Goal: Task Accomplishment & Management: Manage account settings

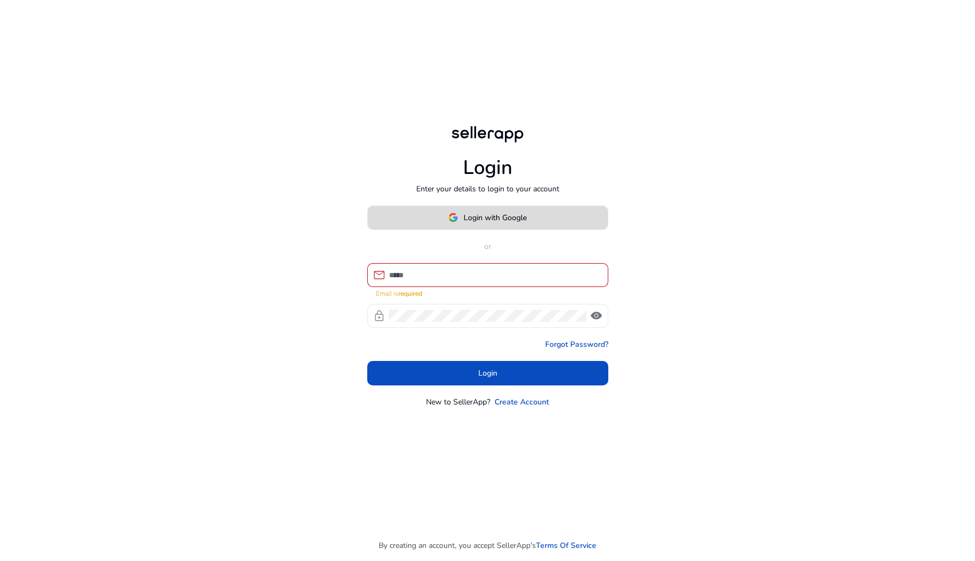
click at [502, 215] on span at bounding box center [488, 218] width 240 height 26
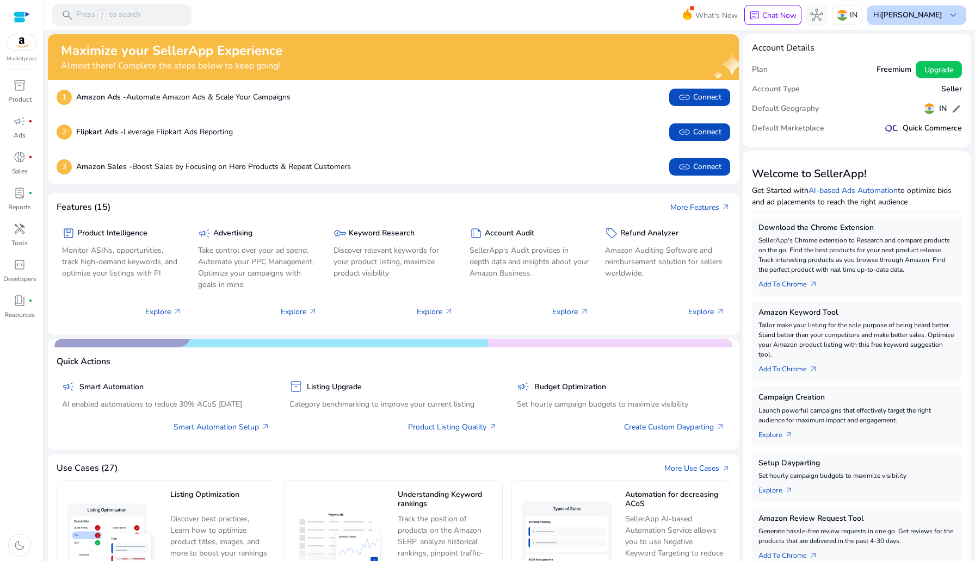
click at [919, 15] on b "[PERSON_NAME]" at bounding box center [911, 15] width 61 height 10
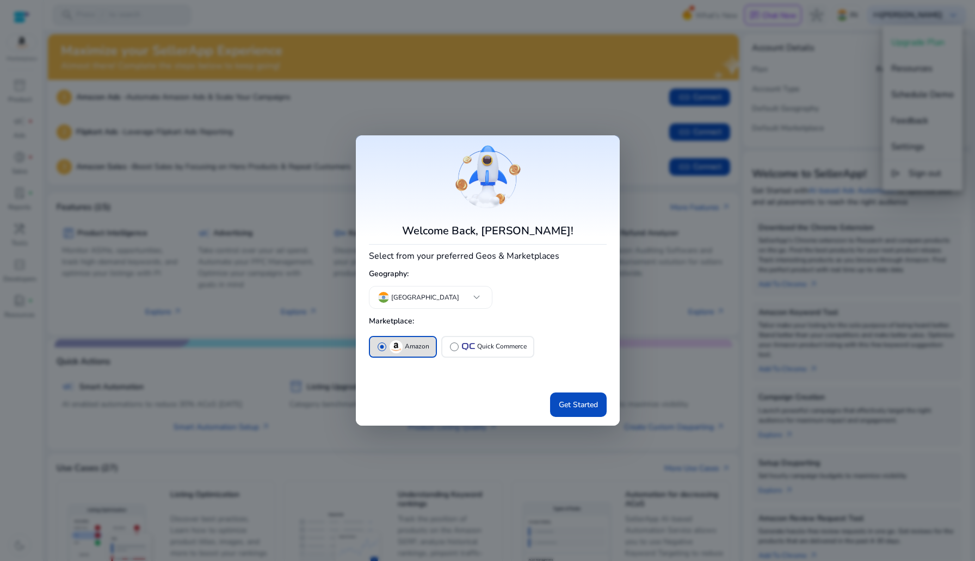
click at [917, 144] on div at bounding box center [487, 280] width 975 height 561
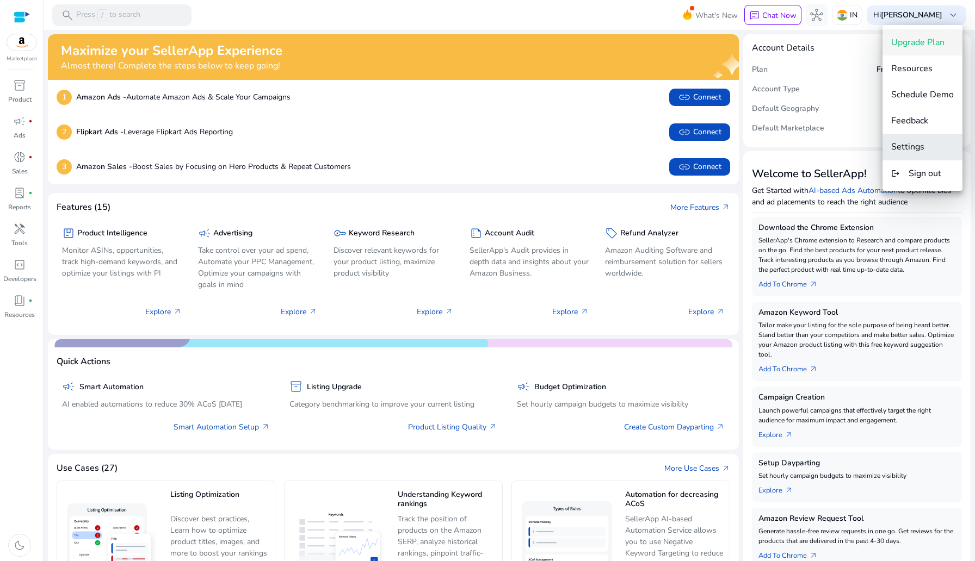
click at [927, 136] on button "Settings" at bounding box center [922, 147] width 80 height 26
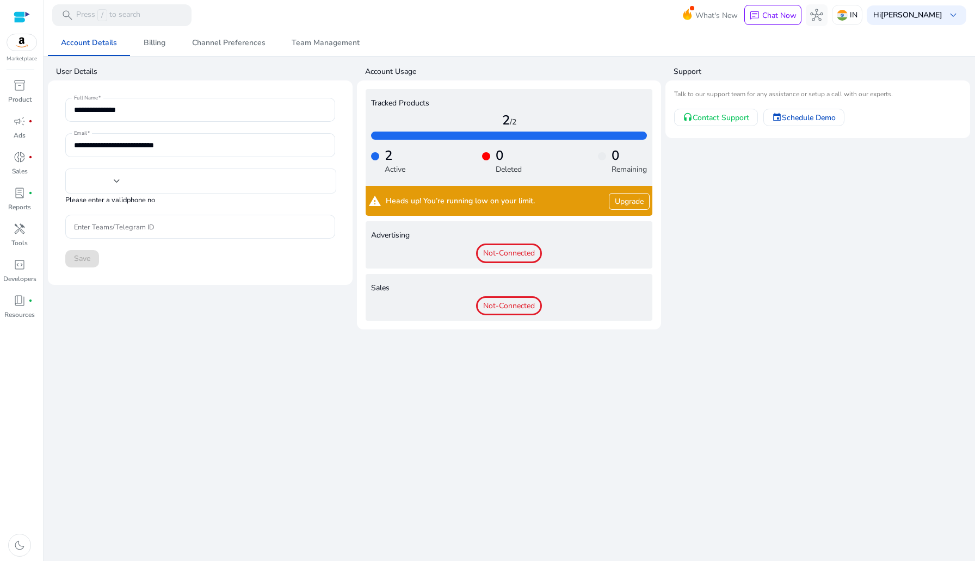
type input "***"
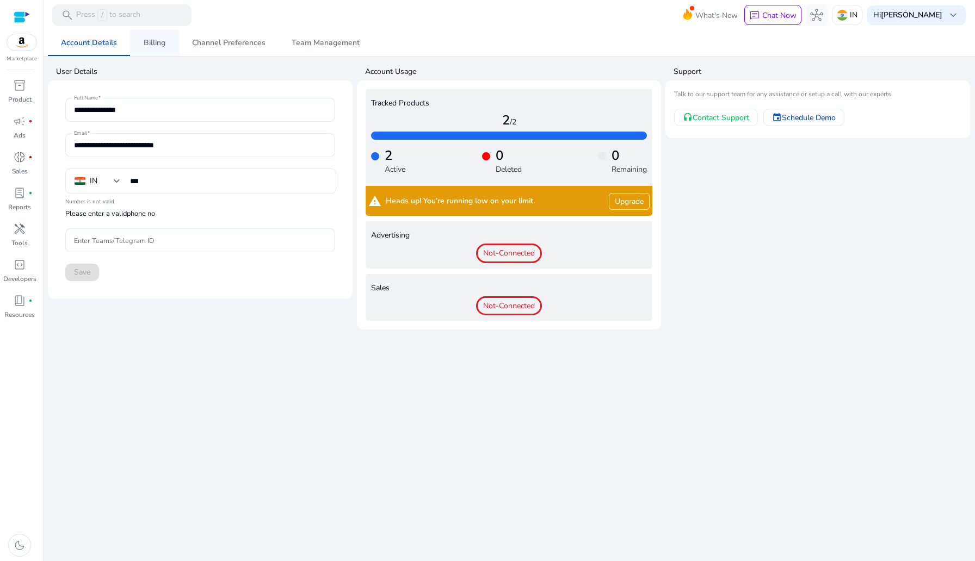
click at [151, 50] on span "Billing" at bounding box center [155, 43] width 22 height 26
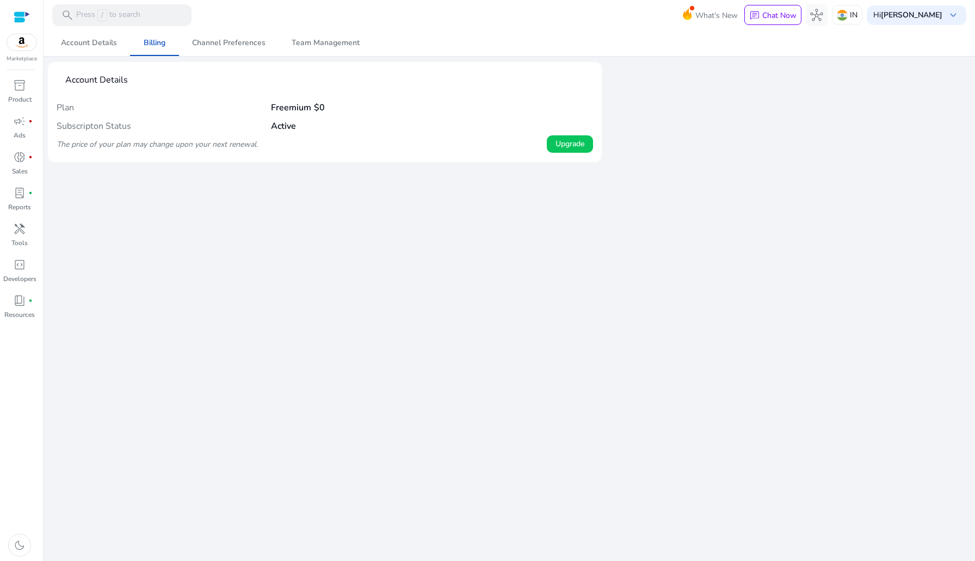
drag, startPoint x: 67, startPoint y: 81, endPoint x: 179, endPoint y: 82, distance: 111.5
click at [179, 82] on mat-card-header "Account Details" at bounding box center [325, 85] width 536 height 28
copy mat-card-title "Account Details"
click at [124, 103] on h4 "Plan" at bounding box center [164, 108] width 214 height 10
click at [80, 49] on span "Account Details" at bounding box center [89, 43] width 56 height 26
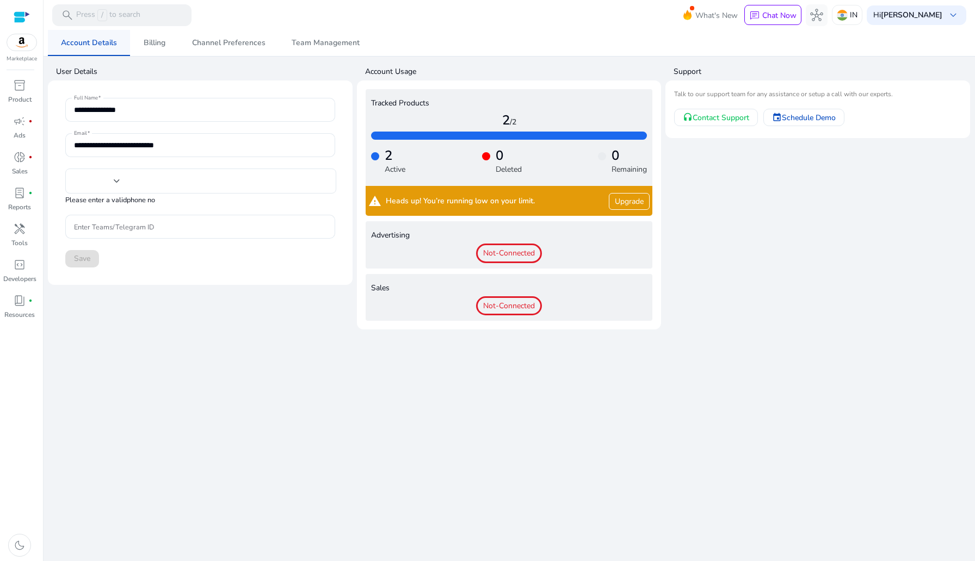
type input "***"
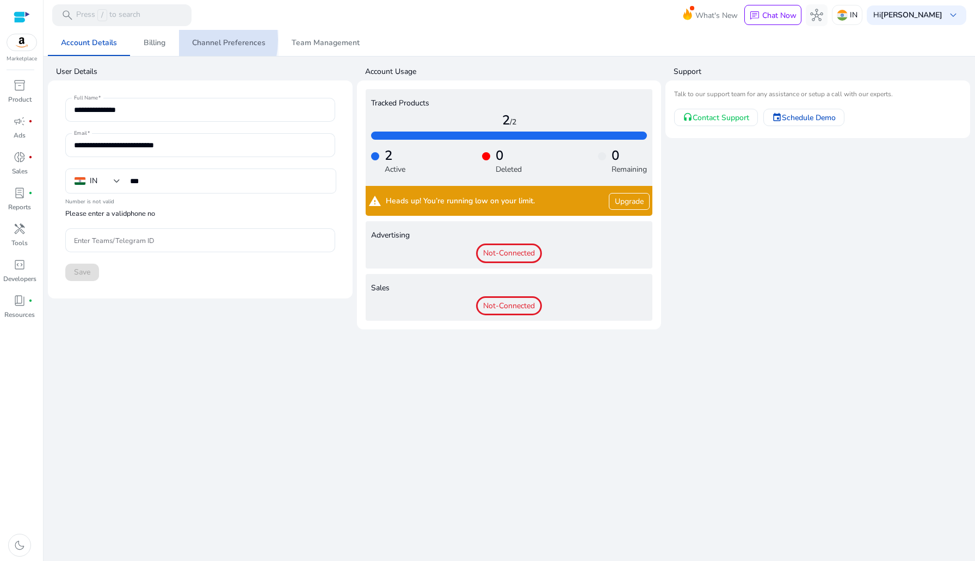
click at [184, 40] on link "Channel Preferences" at bounding box center [229, 43] width 100 height 26
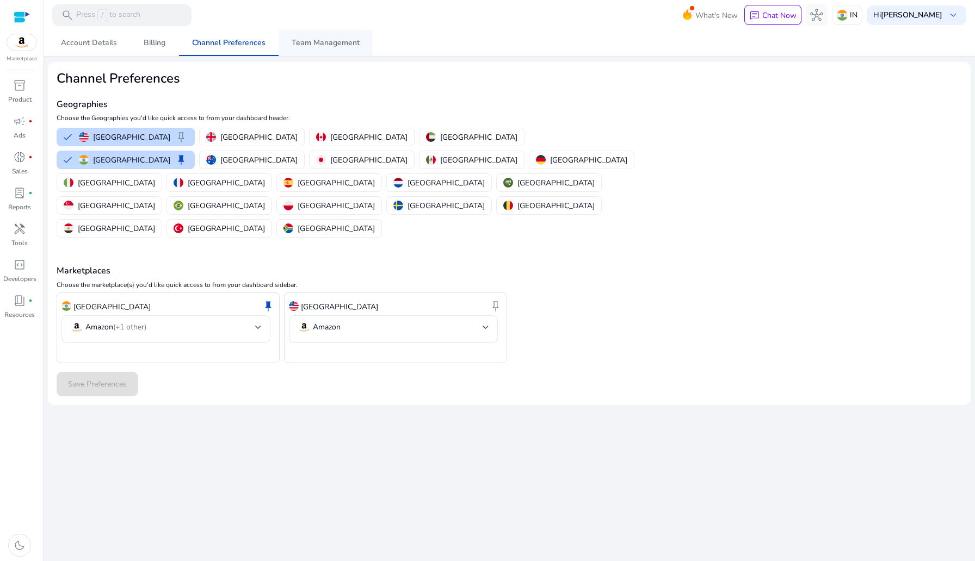
click at [325, 32] on span "Team Management" at bounding box center [326, 43] width 68 height 26
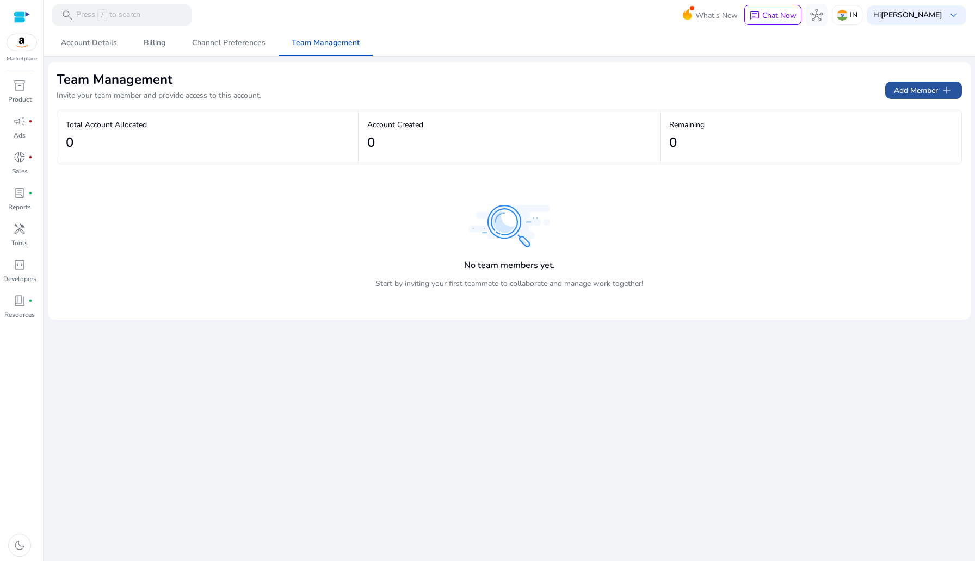
click at [929, 90] on span "Add Member add" at bounding box center [923, 90] width 59 height 13
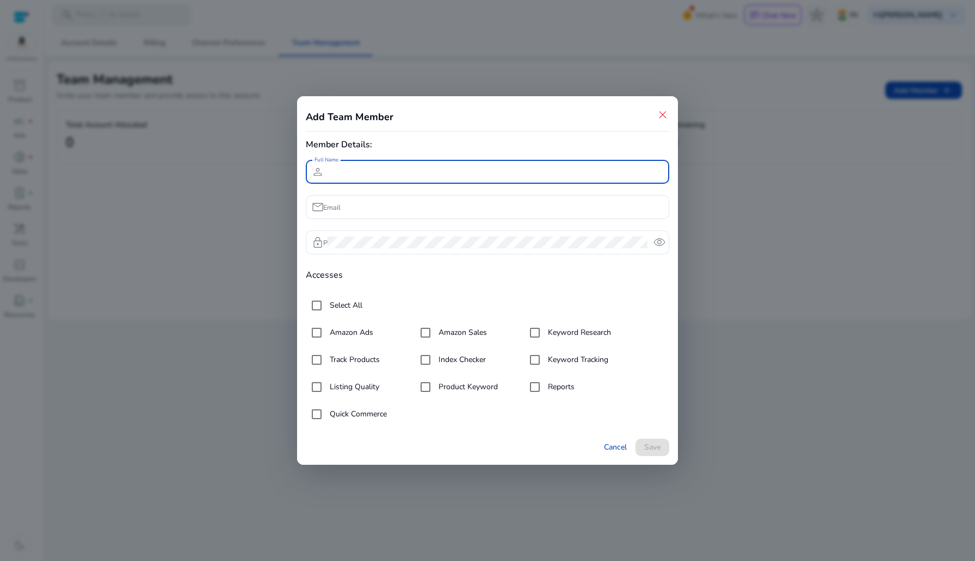
click at [462, 339] on div "Amazon Sales" at bounding box center [451, 333] width 72 height 22
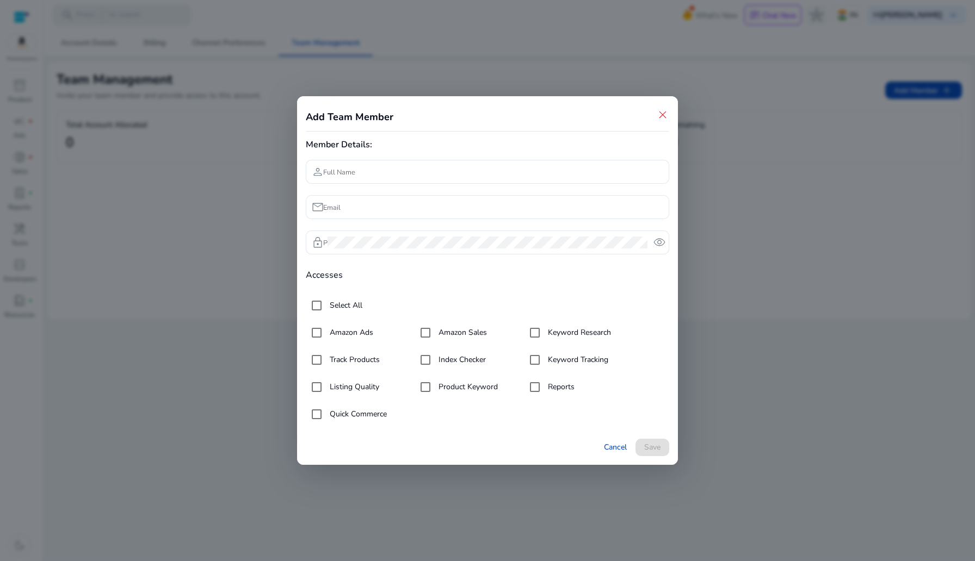
click at [456, 336] on label "Amazon Sales" at bounding box center [461, 332] width 51 height 11
click at [134, 271] on div at bounding box center [487, 280] width 975 height 561
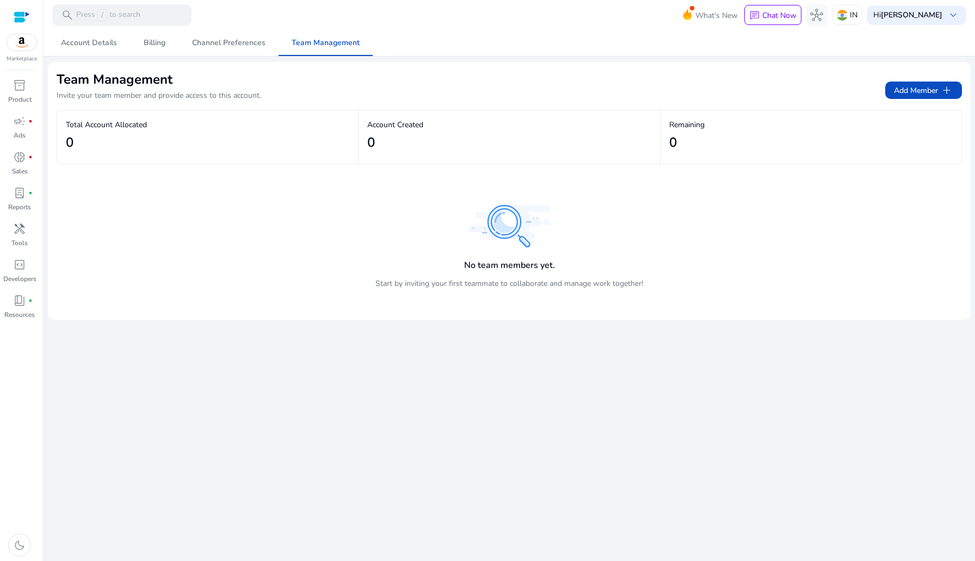
click at [124, 71] on h2 "Team Management" at bounding box center [159, 79] width 205 height 17
click at [238, 45] on span "Channel Preferences" at bounding box center [228, 43] width 73 height 8
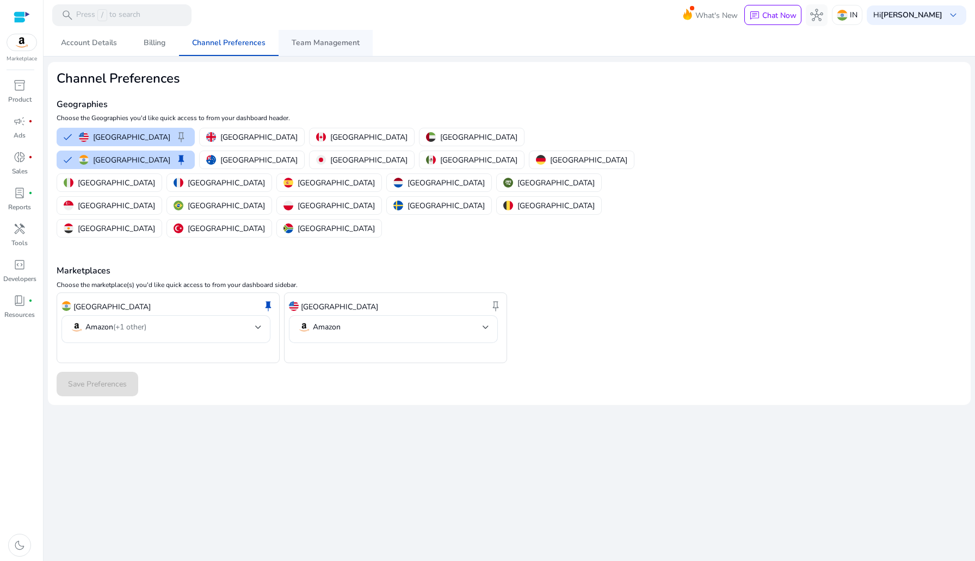
click at [305, 46] on span "Team Management" at bounding box center [326, 43] width 68 height 8
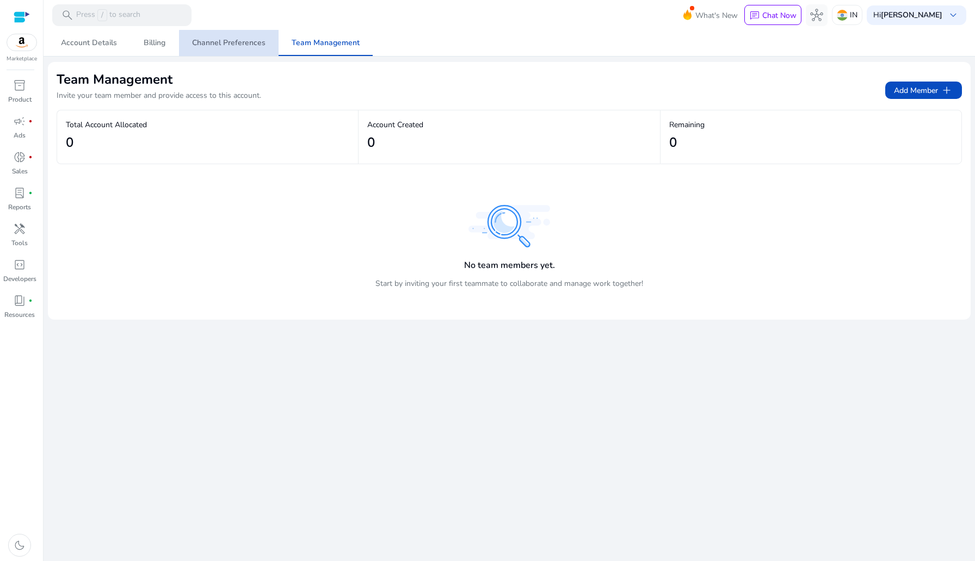
click at [256, 44] on span "Channel Preferences" at bounding box center [228, 43] width 73 height 8
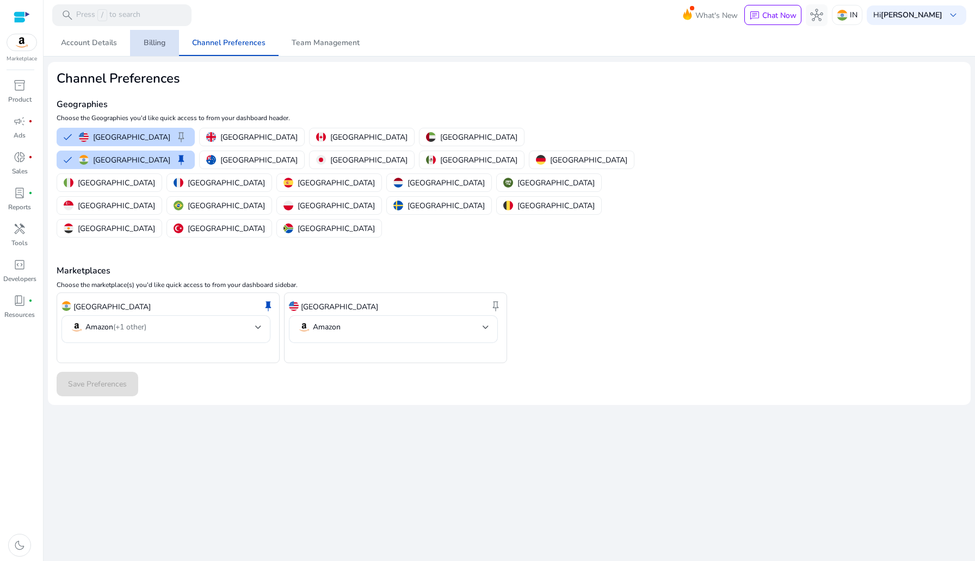
click at [153, 39] on span "Billing" at bounding box center [155, 43] width 22 height 8
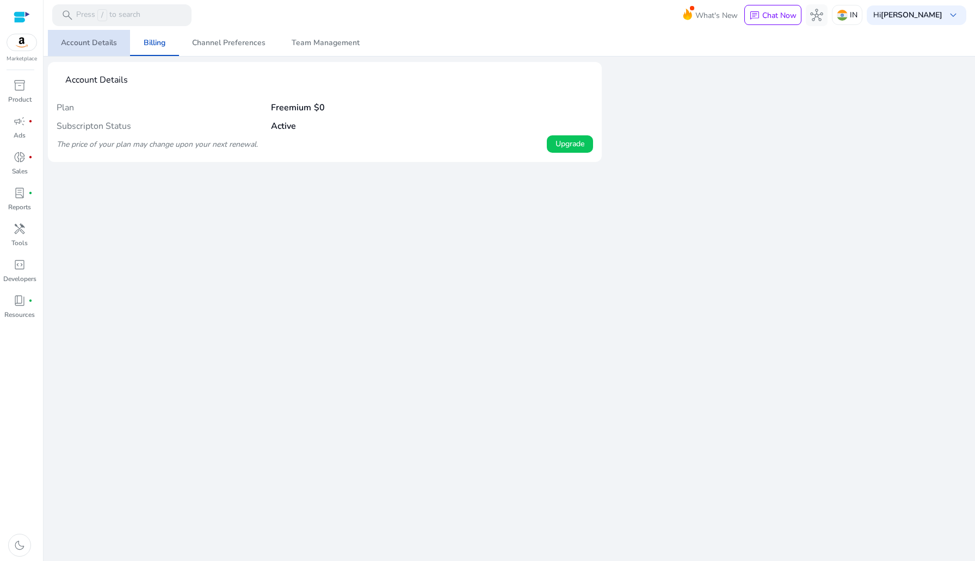
click at [108, 42] on span "Account Details" at bounding box center [89, 43] width 56 height 8
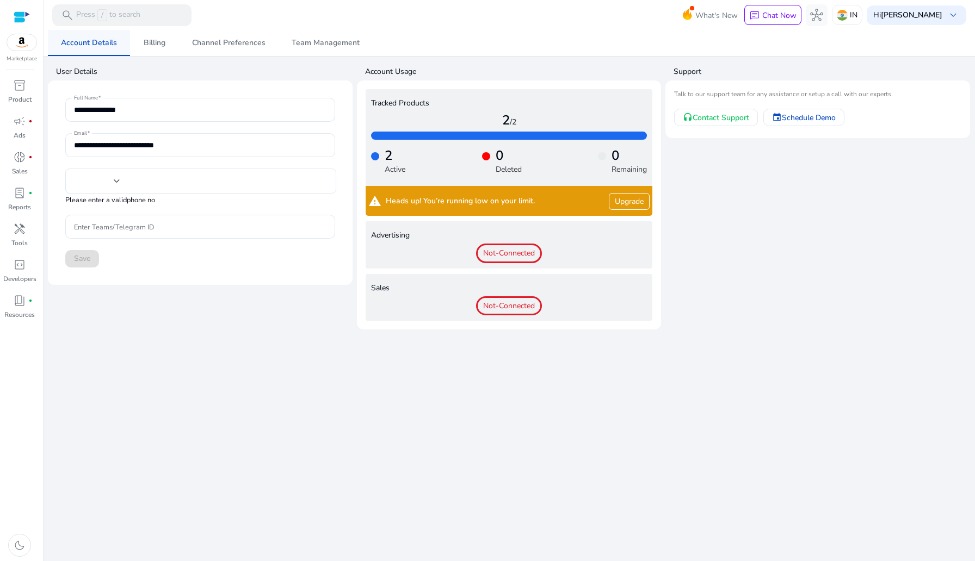
type input "***"
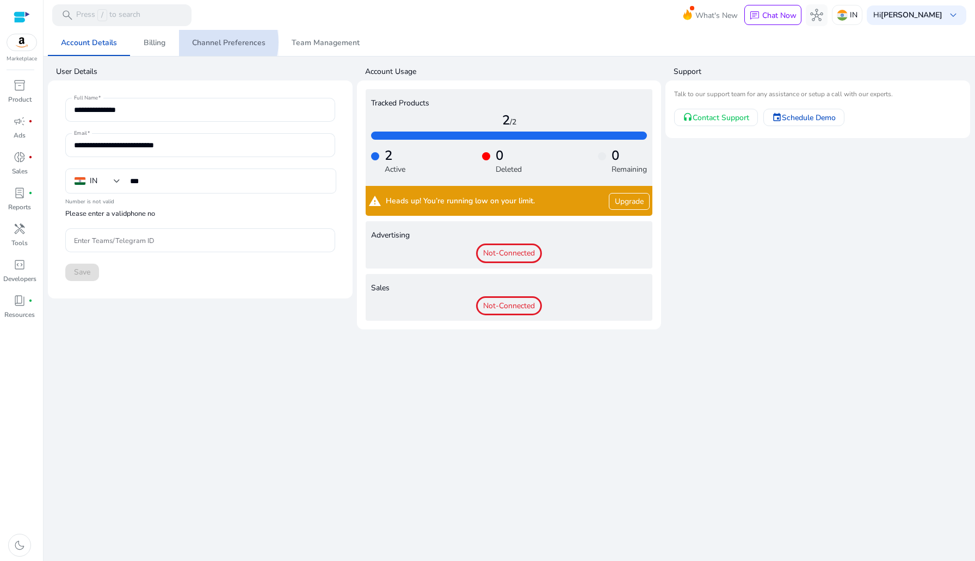
click at [214, 42] on span "Channel Preferences" at bounding box center [228, 43] width 73 height 8
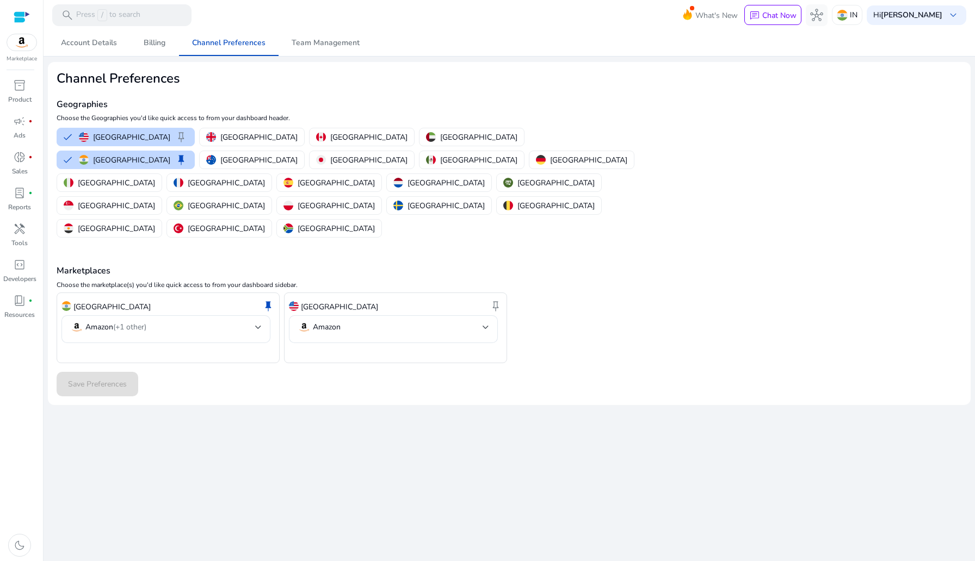
click at [319, 32] on div at bounding box center [509, 31] width 931 height 2
click at [319, 35] on span "Team Management" at bounding box center [326, 43] width 68 height 26
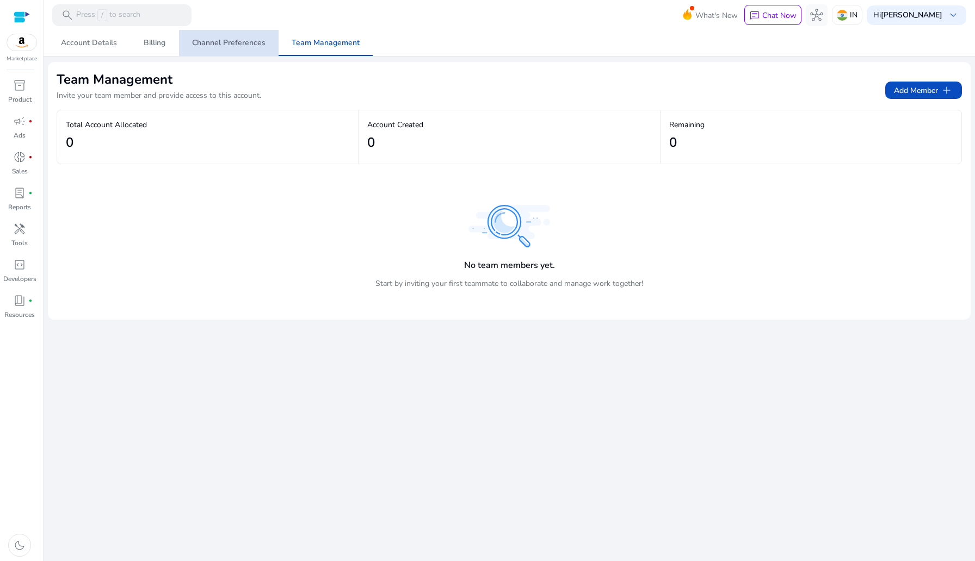
click at [249, 48] on span "Channel Preferences" at bounding box center [228, 43] width 73 height 26
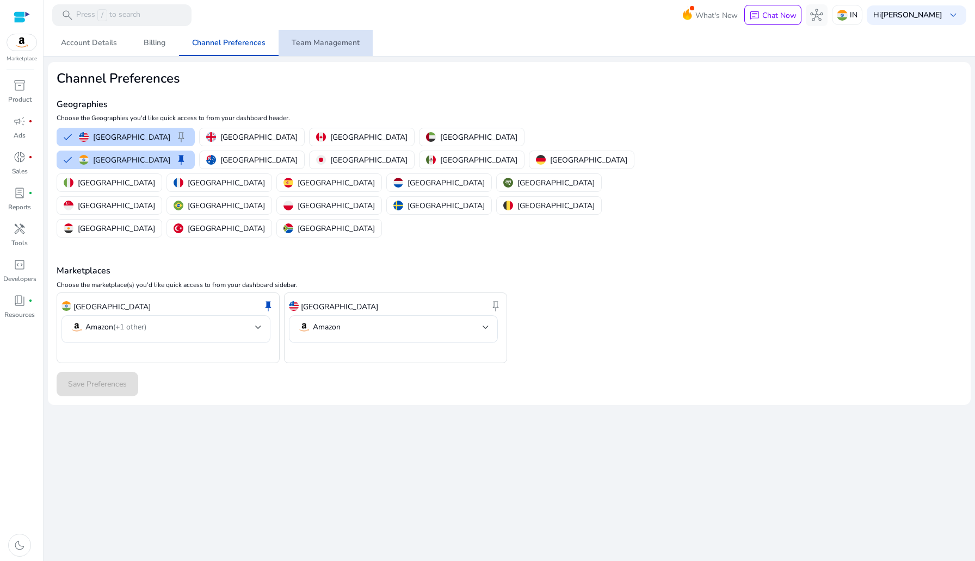
click at [325, 49] on span "Team Management" at bounding box center [326, 43] width 68 height 26
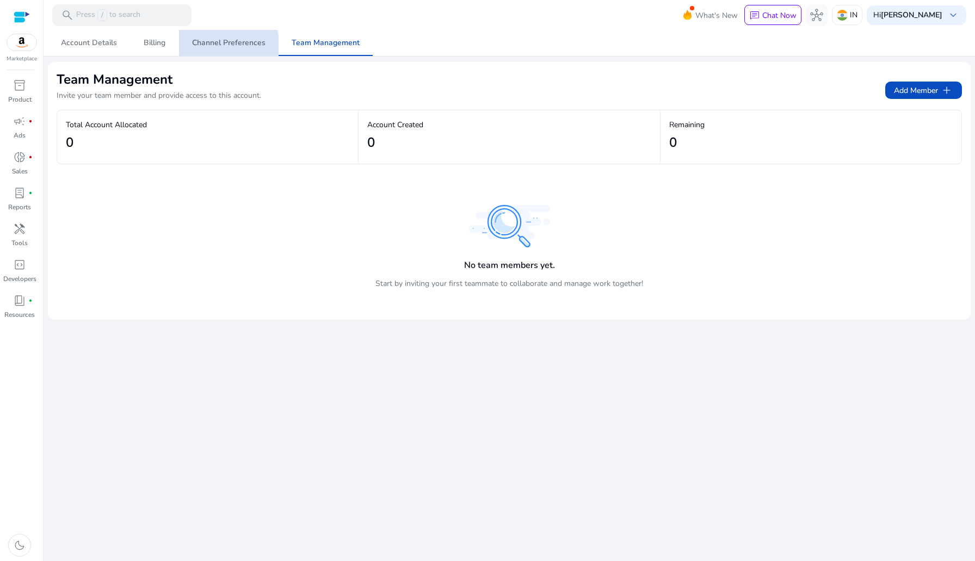
click at [205, 53] on span "Channel Preferences" at bounding box center [228, 43] width 73 height 26
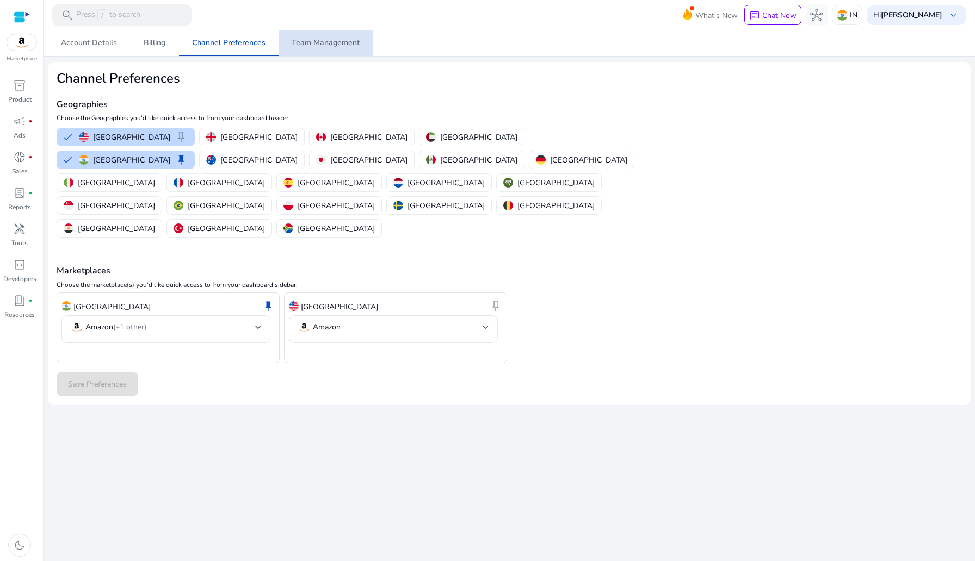
click at [358, 43] on link "Team Management" at bounding box center [326, 43] width 94 height 26
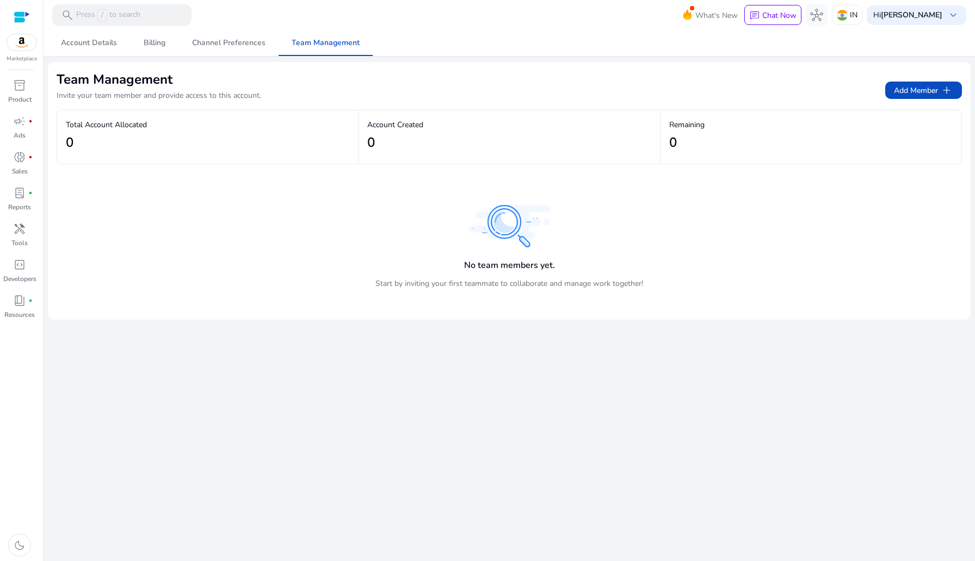
click at [249, 30] on span at bounding box center [509, 30] width 931 height 0
click at [250, 47] on span "Channel Preferences" at bounding box center [228, 43] width 73 height 8
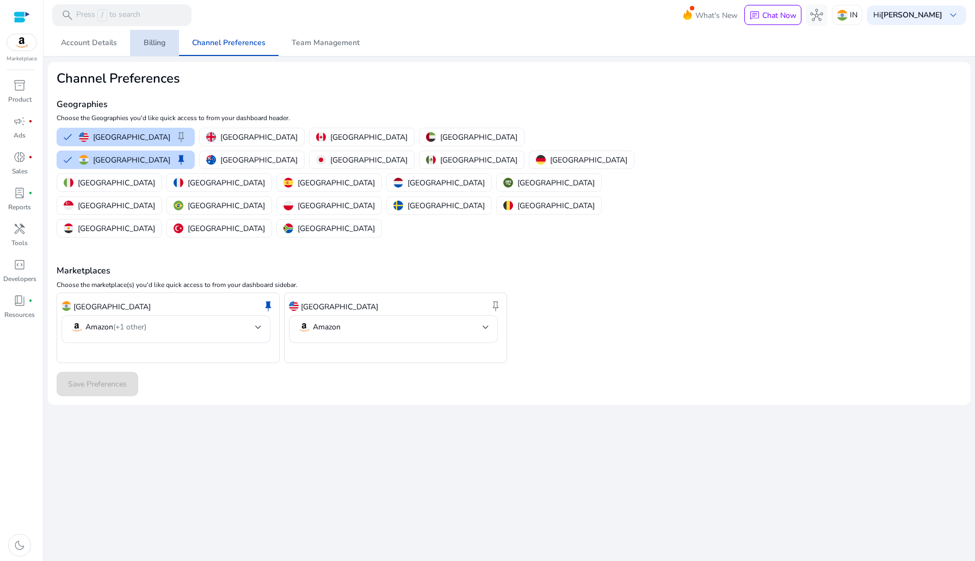
click at [149, 42] on span "Billing" at bounding box center [155, 43] width 22 height 8
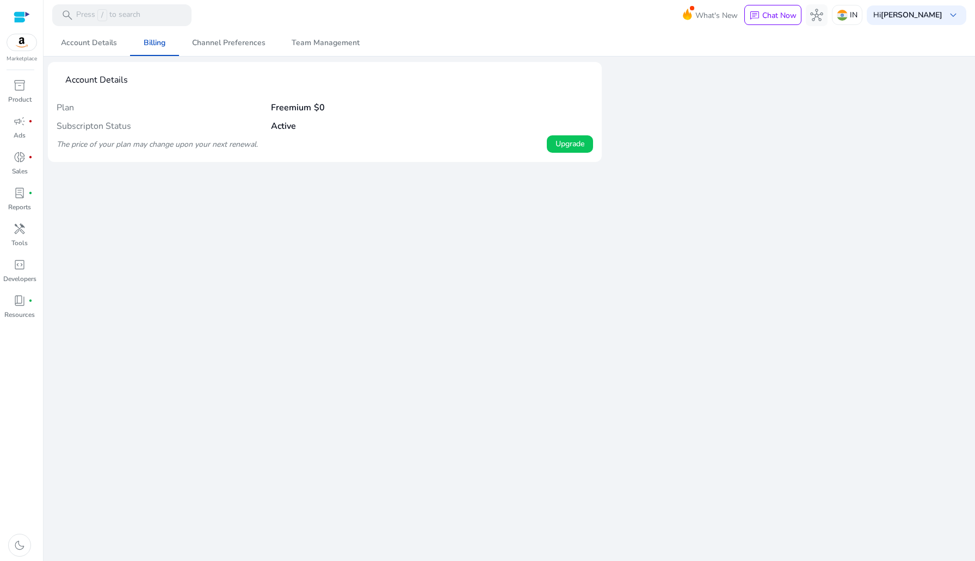
click at [240, 31] on div at bounding box center [509, 31] width 931 height 2
click at [239, 39] on span "Channel Preferences" at bounding box center [228, 43] width 73 height 8
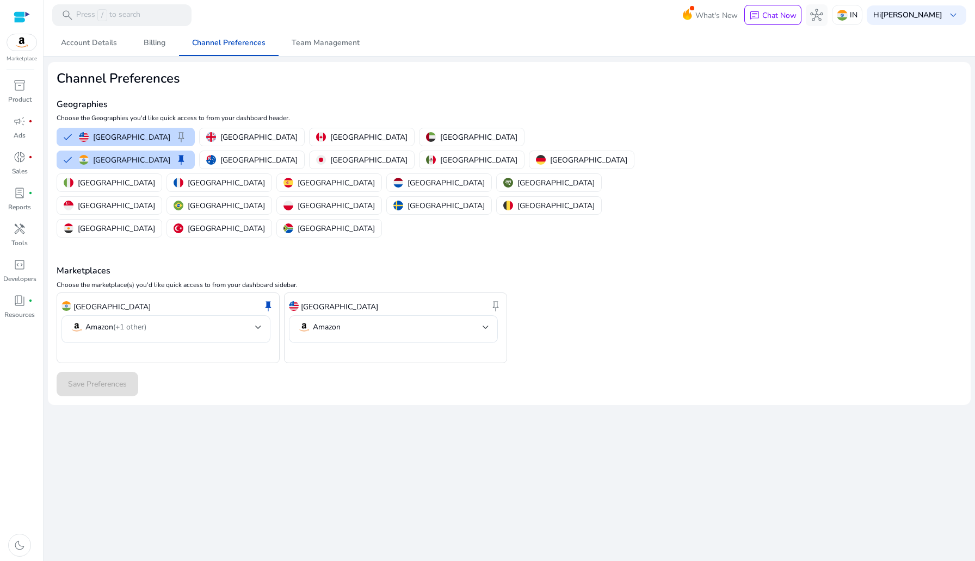
click at [150, 76] on h2 "Channel Preferences" at bounding box center [358, 79] width 603 height 16
click at [329, 41] on span "Team Management" at bounding box center [326, 43] width 68 height 8
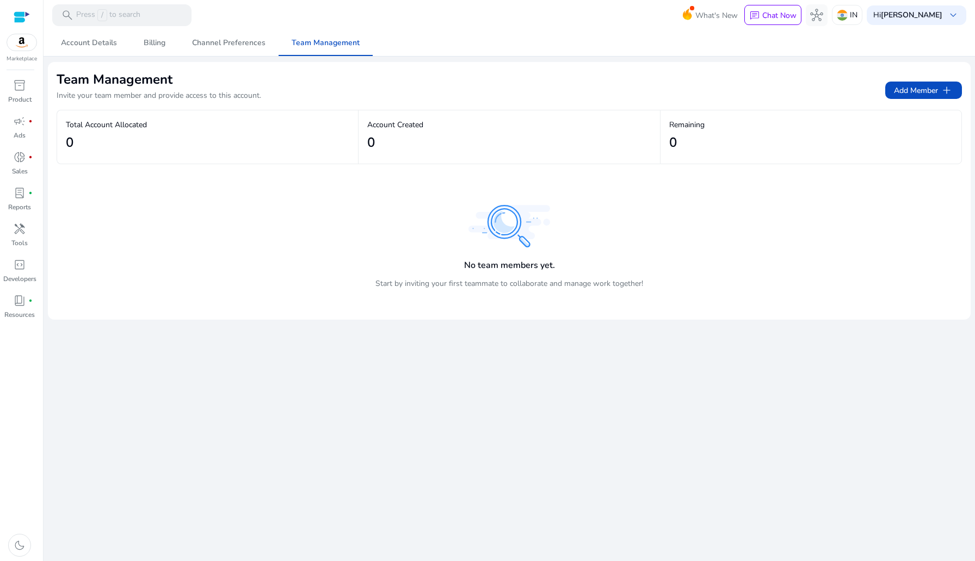
click at [158, 79] on h2 "Team Management" at bounding box center [159, 79] width 205 height 17
click at [216, 48] on span "Channel Preferences" at bounding box center [228, 43] width 73 height 26
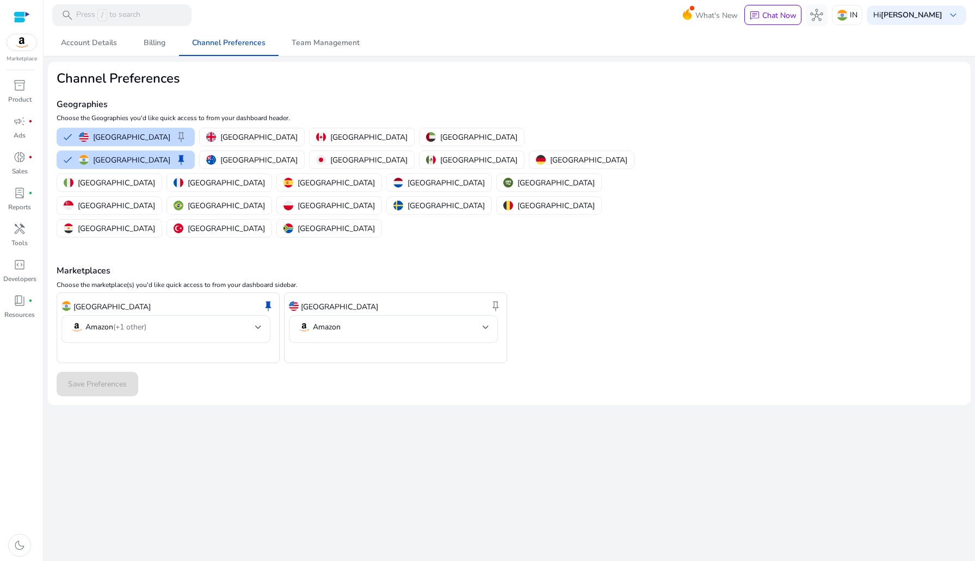
click at [127, 81] on h2 "Channel Preferences" at bounding box center [358, 79] width 603 height 16
click at [122, 82] on h2 "Channel Preferences" at bounding box center [358, 79] width 603 height 16
click at [309, 46] on span "Team Management" at bounding box center [326, 43] width 68 height 8
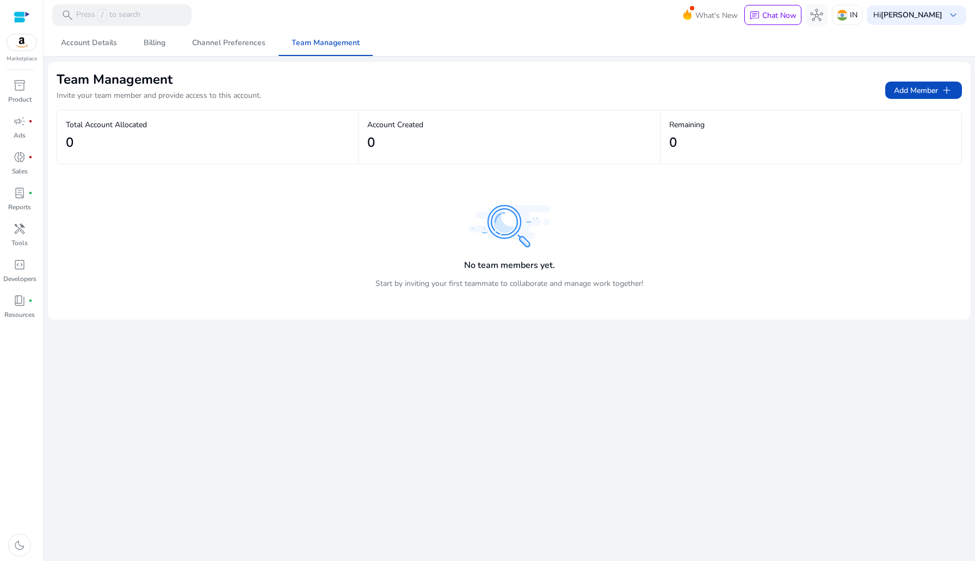
click at [138, 78] on h2 "Team Management" at bounding box center [159, 79] width 205 height 17
click at [98, 79] on h2 "Team Management" at bounding box center [159, 79] width 205 height 17
click at [442, 132] on div "0" at bounding box center [508, 143] width 283 height 24
click at [389, 205] on div "No team members yet. Start by inviting your first teammate to collaborate and m…" at bounding box center [509, 251] width 905 height 98
click at [919, 24] on div "What's New chat Chat Now hub IN Hi [PERSON_NAME] keyboard_arrow_down" at bounding box center [830, 15] width 271 height 26
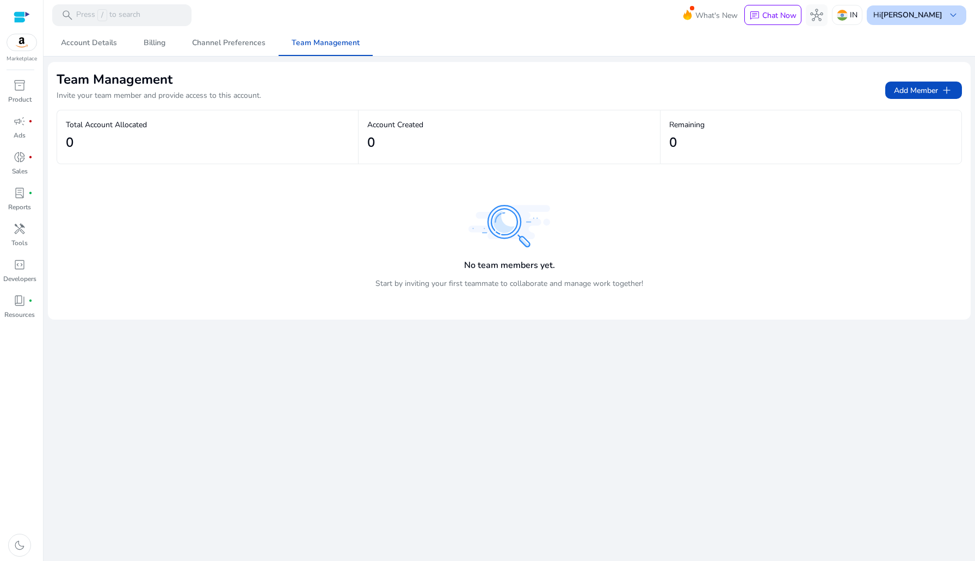
click at [902, 9] on div "Hi [PERSON_NAME] keyboard_arrow_down" at bounding box center [917, 15] width 100 height 20
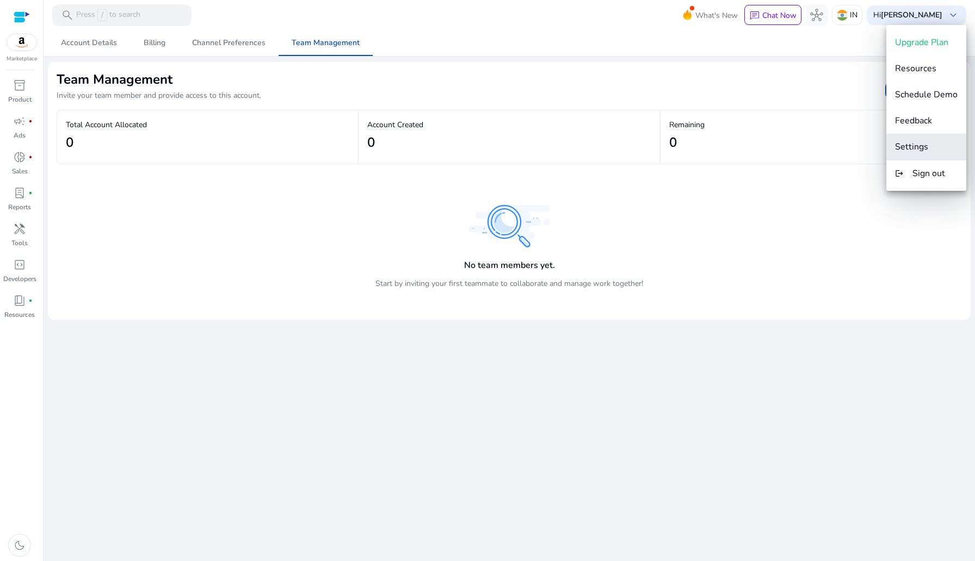
click at [933, 142] on span "Settings" at bounding box center [926, 147] width 63 height 12
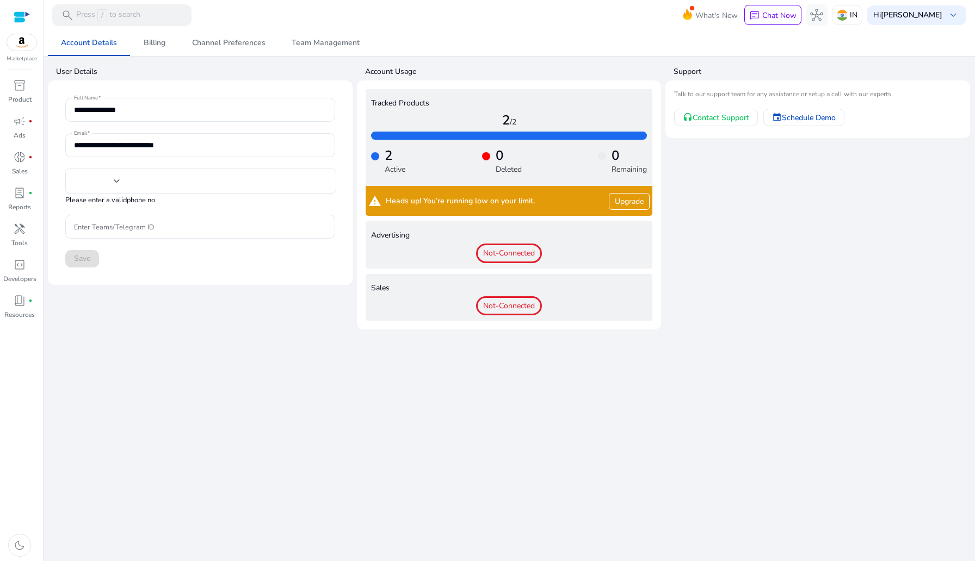
type input "***"
